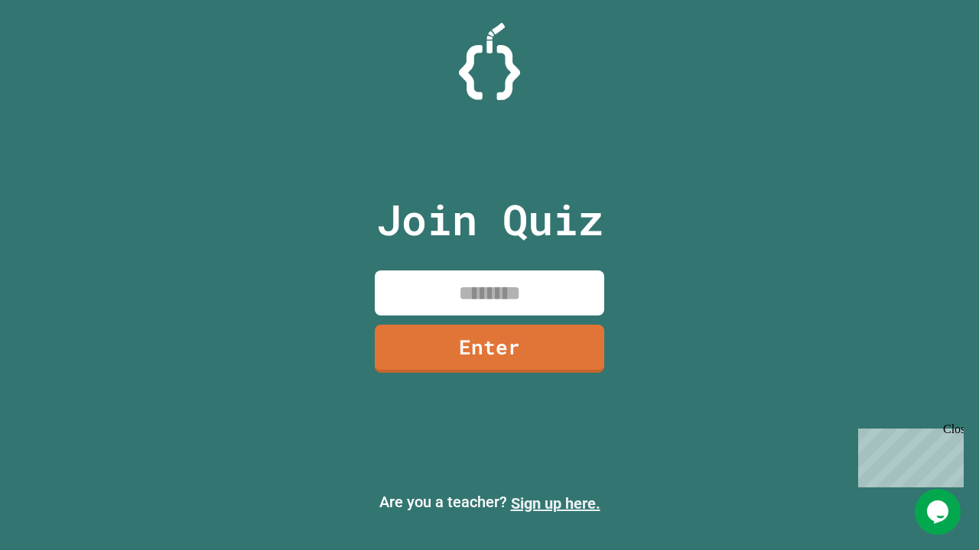
click at [555, 504] on link "Sign up here." at bounding box center [555, 504] width 89 height 18
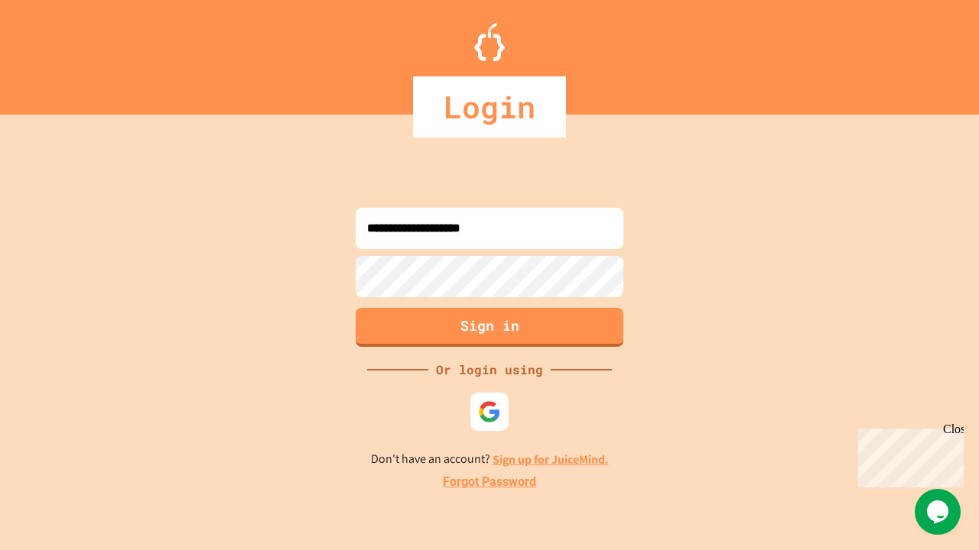
type input "**********"
